Goal: Book appointment/travel/reservation

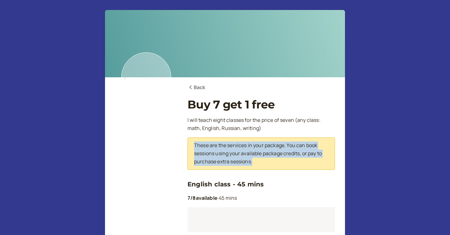
drag, startPoint x: 260, startPoint y: 162, endPoint x: 190, endPoint y: 143, distance: 73.0
click at [190, 143] on div "These are the services in your package. You can book sessions using your availa…" at bounding box center [260, 154] width 147 height 32
copy p "These are the services in your package. You can book sessions using your availa…"
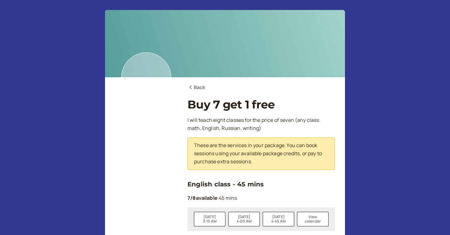
click at [241, 120] on p "I will teach eight classes for the price of seven (any class: math, English, Ru…" at bounding box center [260, 124] width 147 height 16
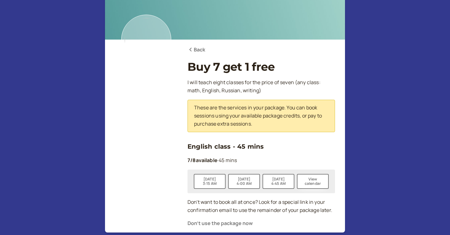
scroll to position [83, 0]
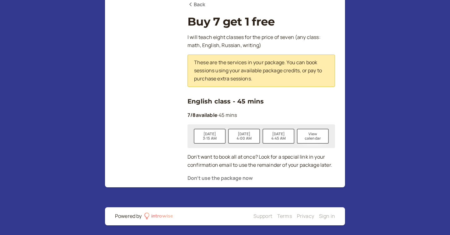
click at [228, 115] on p "7 / 8 available · 45 mins" at bounding box center [260, 115] width 147 height 8
click at [315, 135] on button "View calendar" at bounding box center [313, 136] width 32 height 15
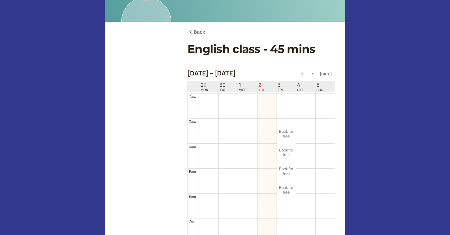
scroll to position [49, 0]
click at [315, 74] on icon "button" at bounding box center [312, 74] width 7 height 2
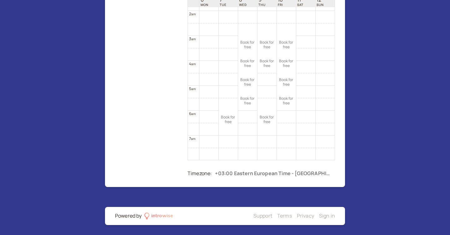
scroll to position [45, 0]
click at [225, 117] on link "Book for free free" at bounding box center [228, 121] width 19 height 18
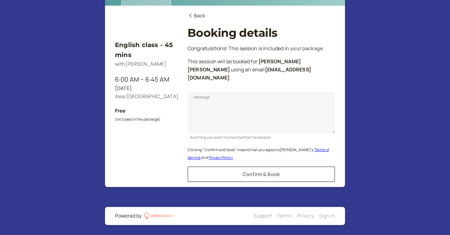
scroll to position [64, 0]
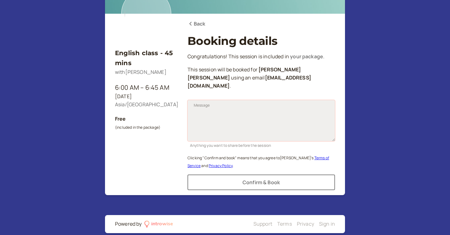
click at [226, 105] on textarea "Message" at bounding box center [260, 120] width 147 height 41
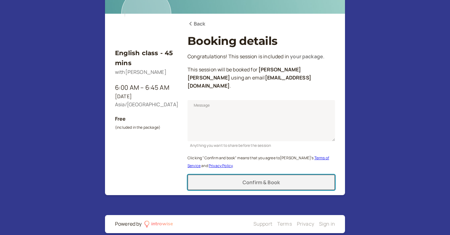
click at [260, 179] on span "Confirm & Book" at bounding box center [260, 182] width 37 height 7
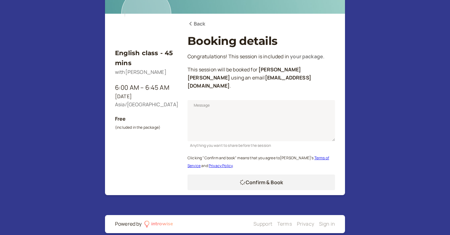
scroll to position [43, 0]
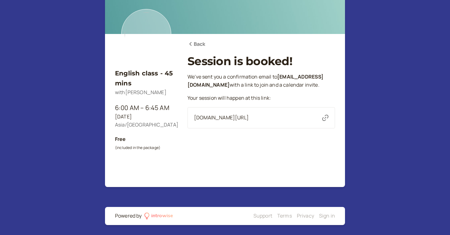
click at [189, 43] on icon at bounding box center [190, 44] width 6 height 5
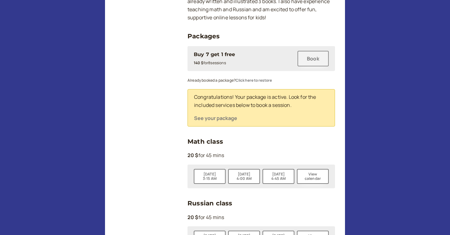
scroll to position [111, 0]
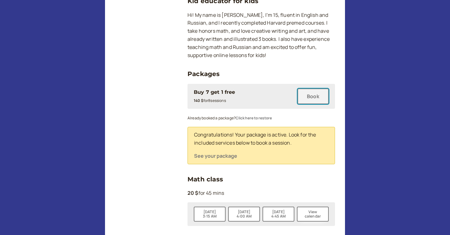
click at [317, 95] on button "Book" at bounding box center [312, 97] width 31 height 16
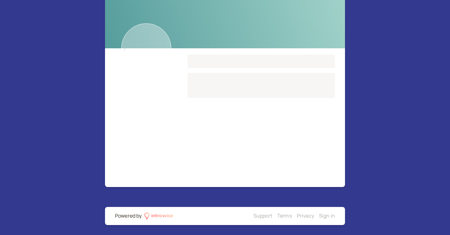
scroll to position [54, 0]
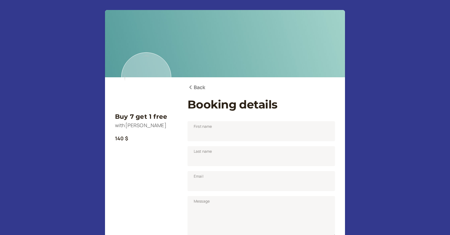
click at [195, 91] on link "Back" at bounding box center [196, 88] width 18 height 8
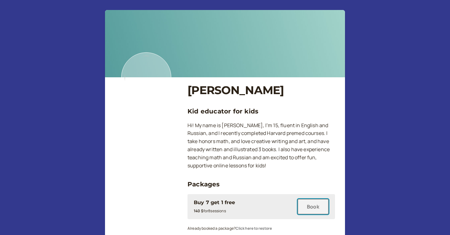
click at [314, 201] on button "Book" at bounding box center [312, 207] width 31 height 16
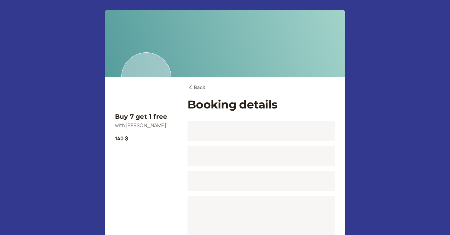
scroll to position [54, 0]
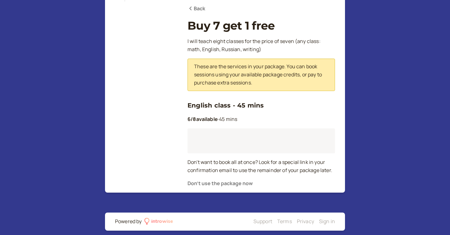
scroll to position [83, 0]
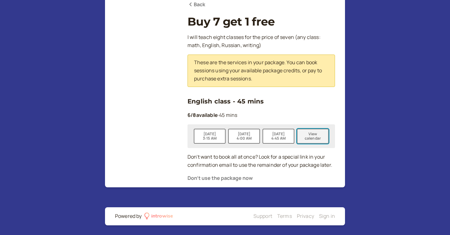
click at [314, 136] on button "View calendar" at bounding box center [313, 136] width 32 height 15
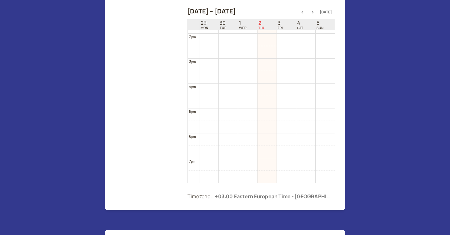
scroll to position [447, 0]
click at [315, 13] on icon "button" at bounding box center [312, 12] width 7 height 2
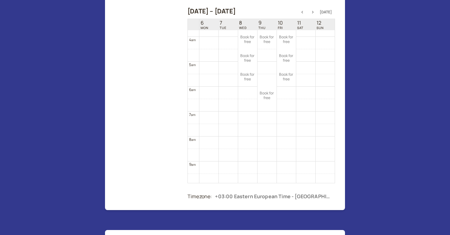
scroll to position [100, 0]
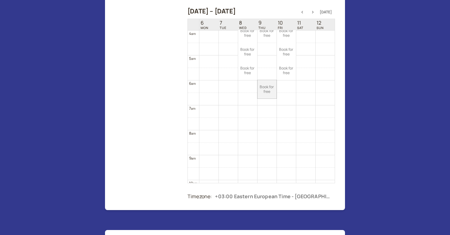
click at [262, 87] on link "Book for free free" at bounding box center [266, 89] width 19 height 18
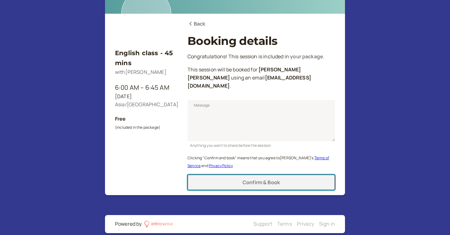
click at [251, 179] on span "Confirm & Book" at bounding box center [260, 182] width 37 height 7
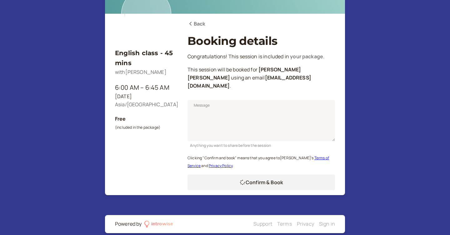
scroll to position [43, 0]
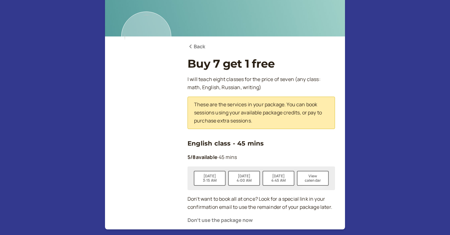
scroll to position [83, 0]
